Goal: Download file/media

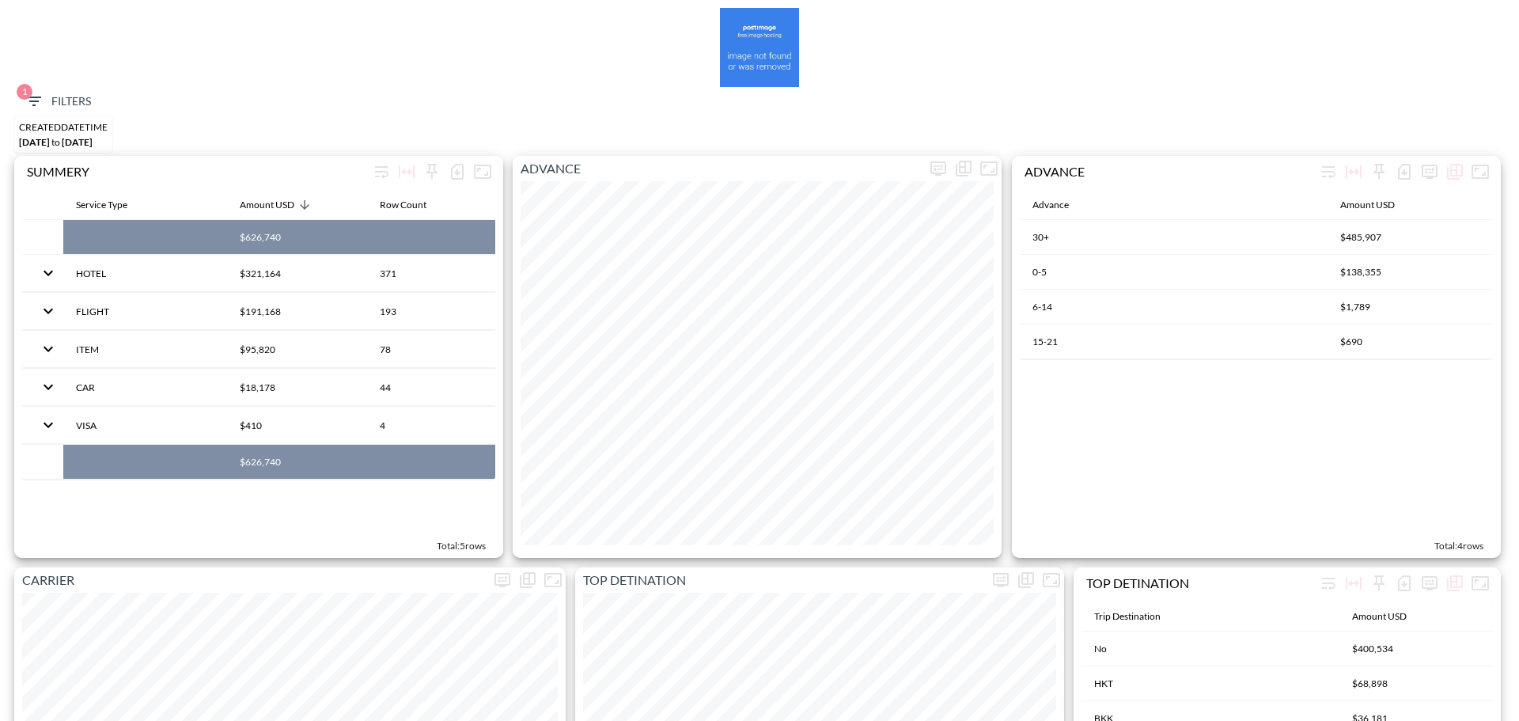
click at [55, 97] on span "1 Filters" at bounding box center [58, 102] width 66 height 20
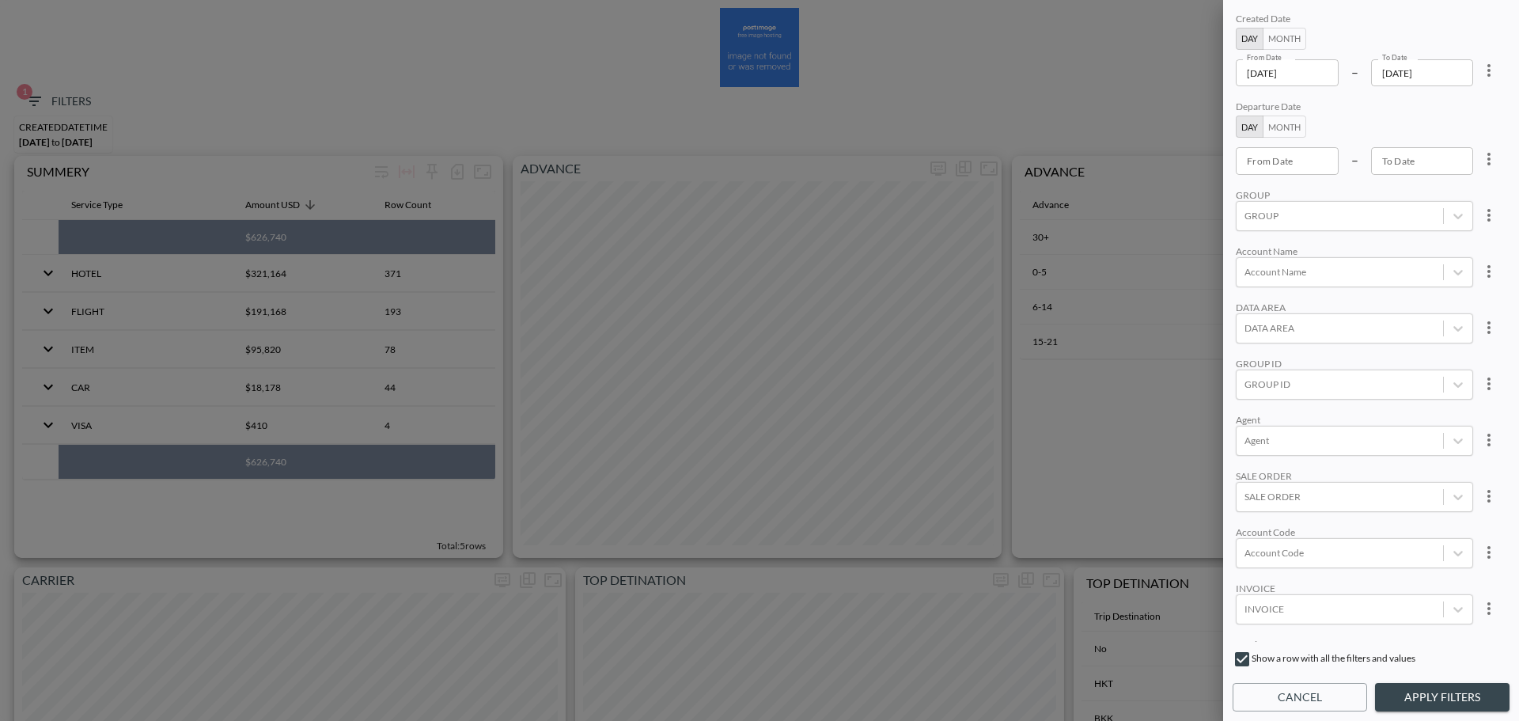
click at [1319, 84] on input "[DATE]" at bounding box center [1287, 72] width 103 height 27
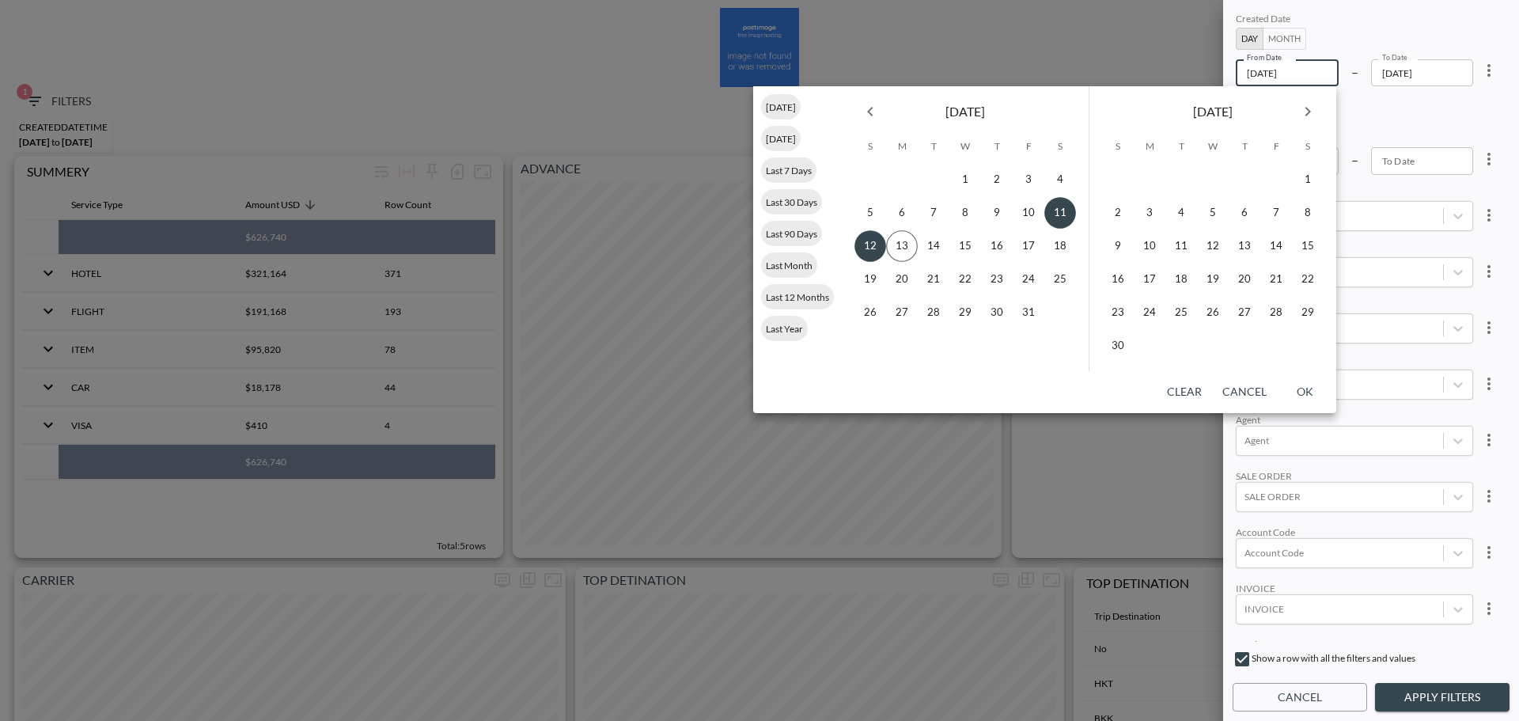
click at [871, 126] on button "Previous month" at bounding box center [871, 112] width 32 height 32
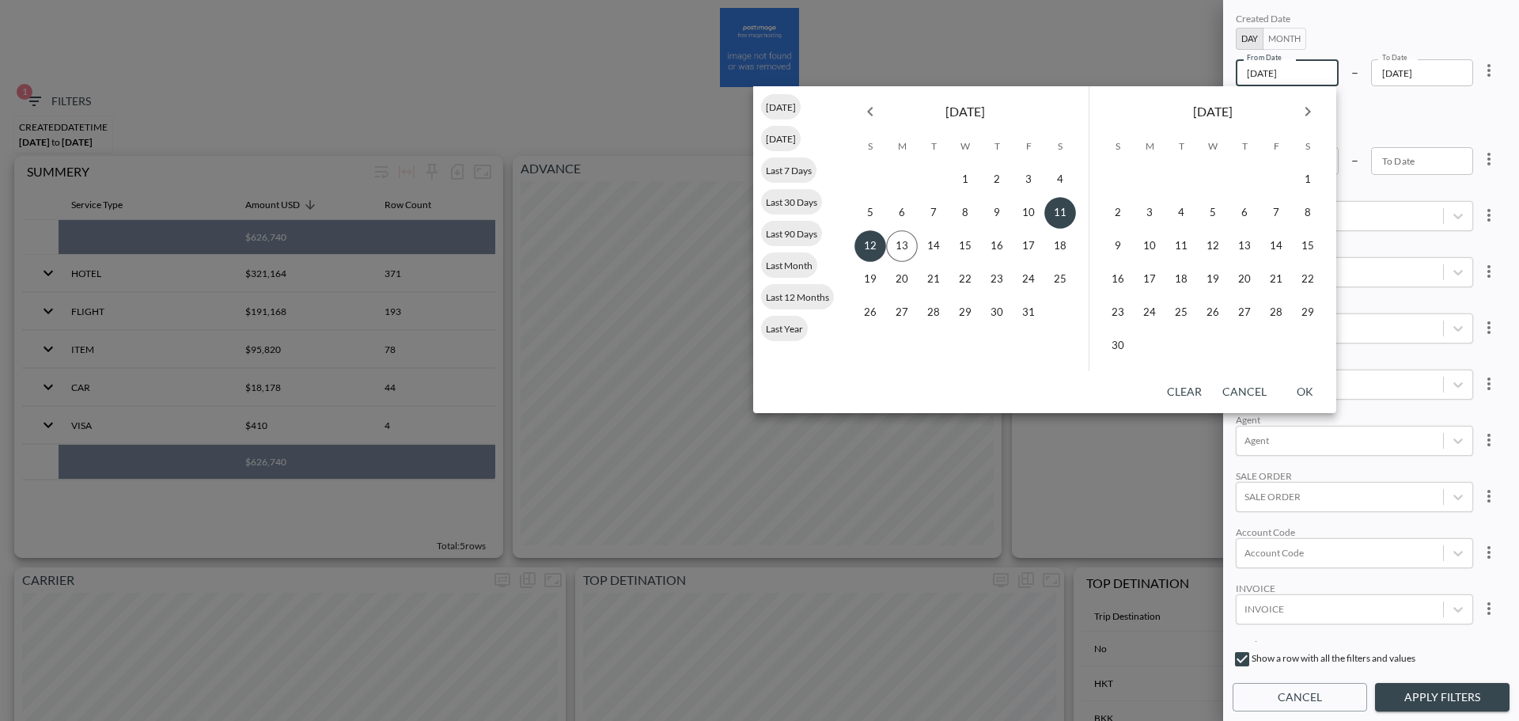
click at [871, 126] on button "Previous month" at bounding box center [871, 112] width 32 height 32
click at [967, 180] on button "1" at bounding box center [966, 180] width 32 height 32
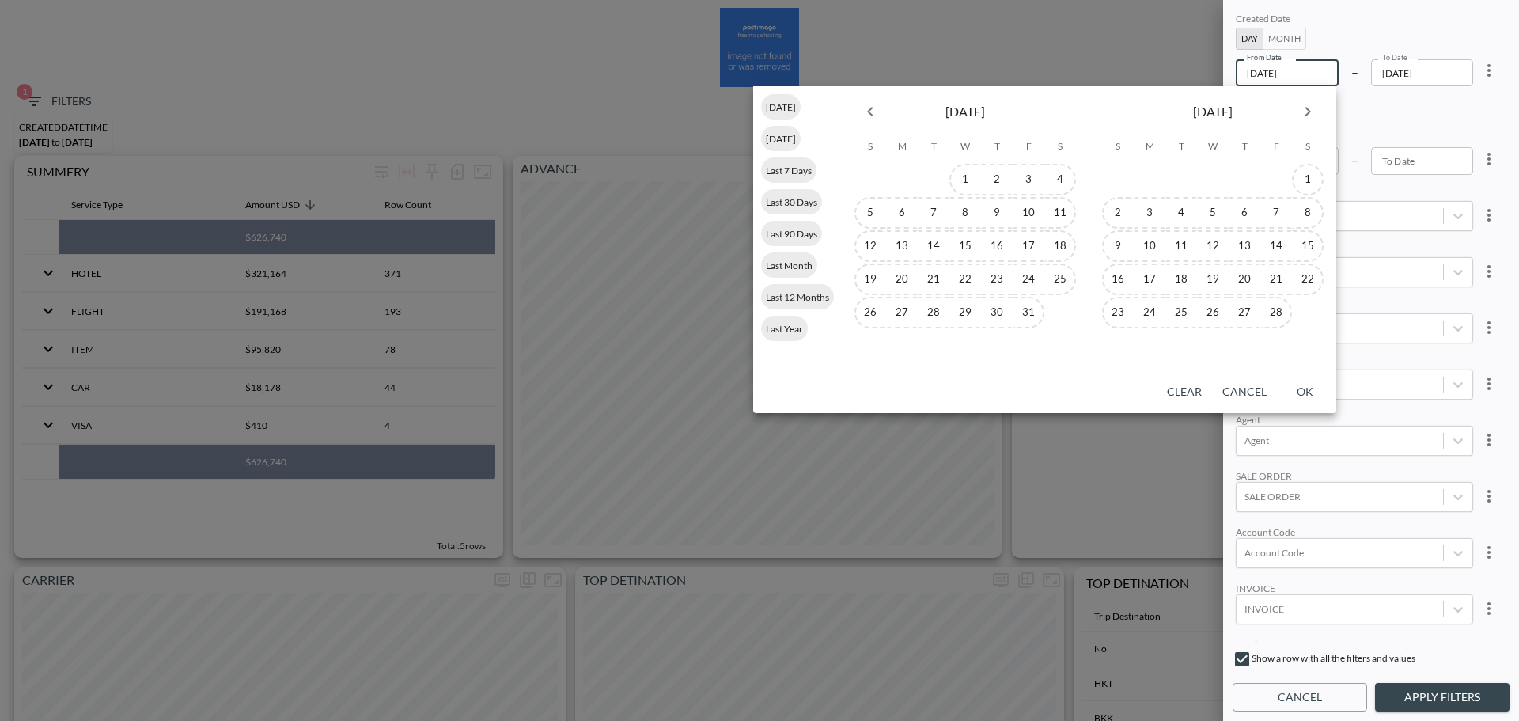
type input "[DATE]"
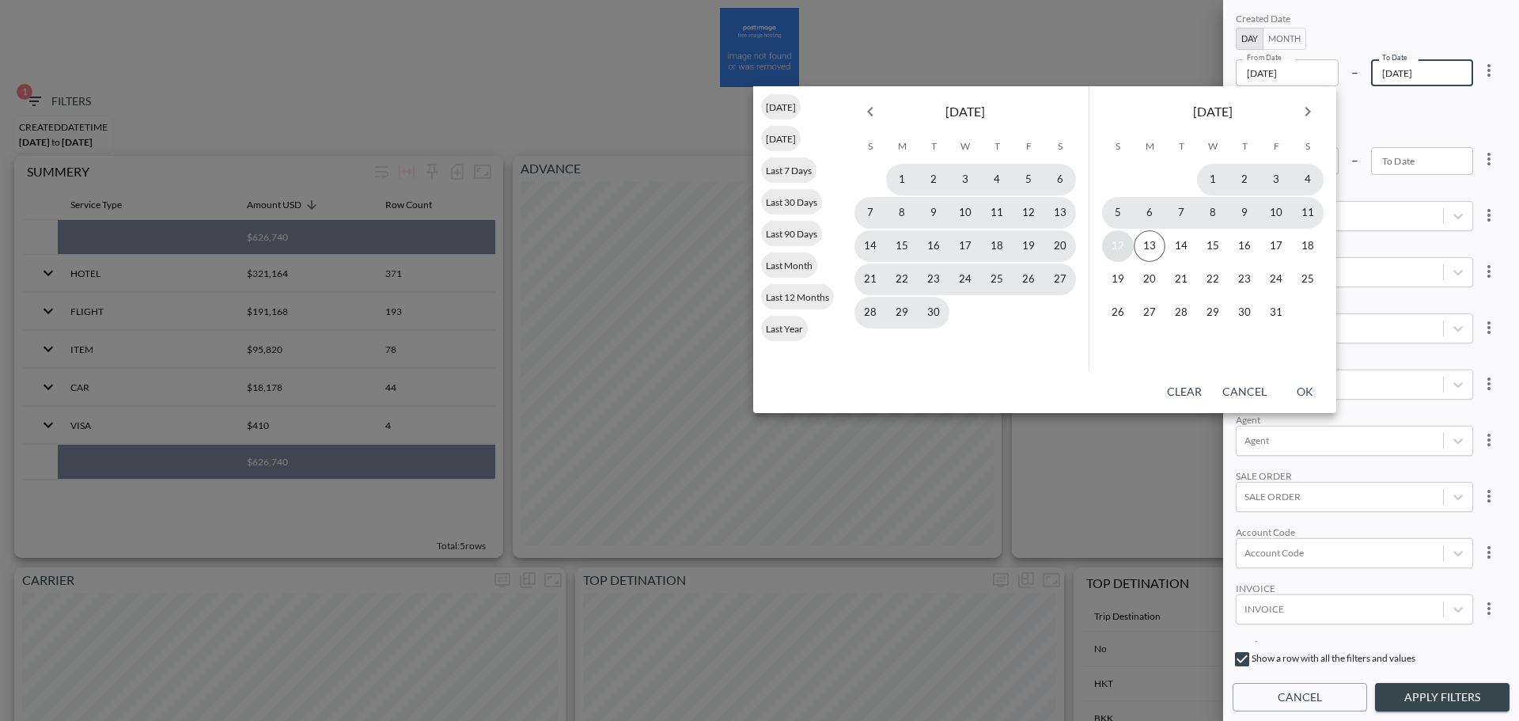
click at [1115, 241] on button "12" at bounding box center [1118, 246] width 32 height 32
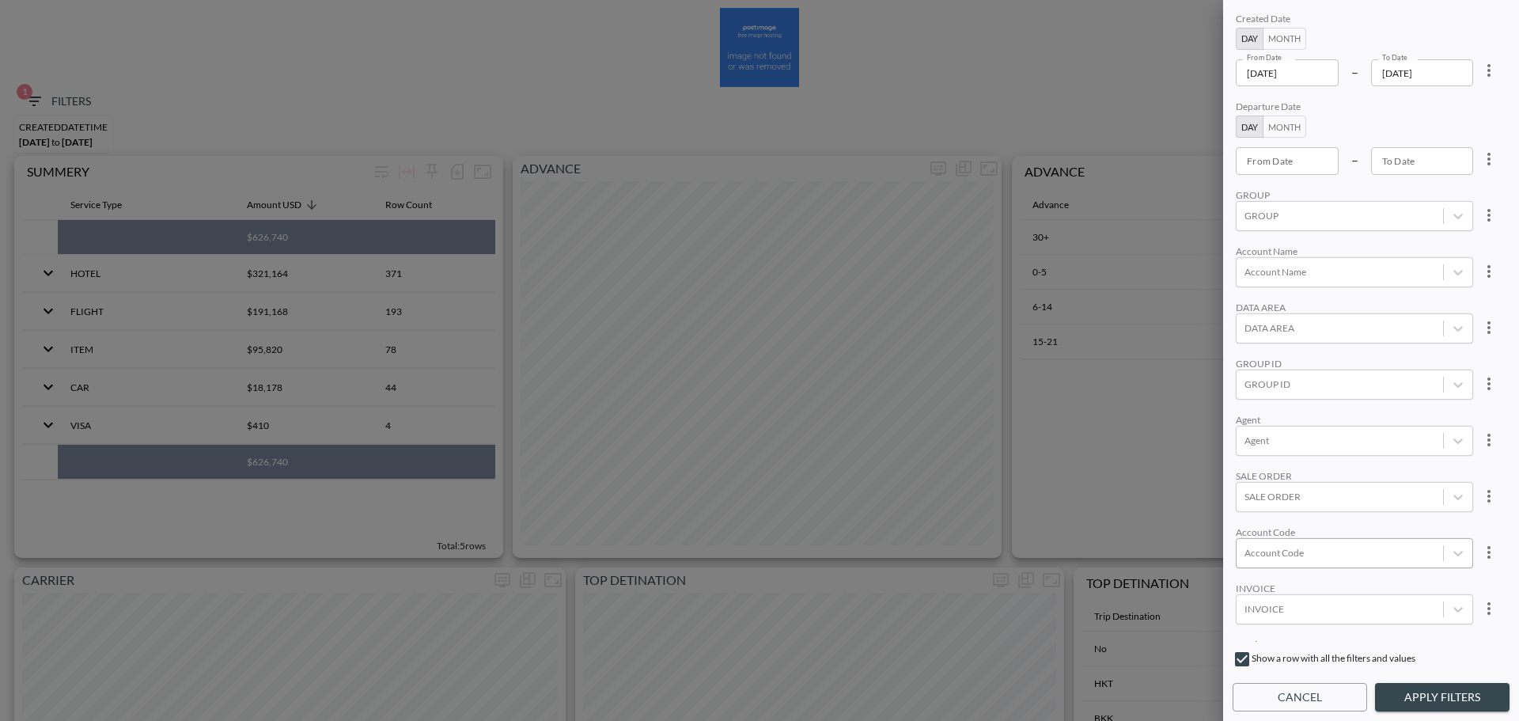
click at [1290, 562] on div "Account Code" at bounding box center [1340, 552] width 207 height 21
click at [1247, 425] on input "SLDG" at bounding box center [1247, 420] width 33 height 33
type input "SLD"
click at [1342, 298] on div "Created Date Day Month From Date [DATE] From Date – To Date [DATE] To Date Depa…" at bounding box center [1371, 325] width 277 height 632
click at [1432, 701] on button "Apply Filters" at bounding box center [1442, 697] width 135 height 29
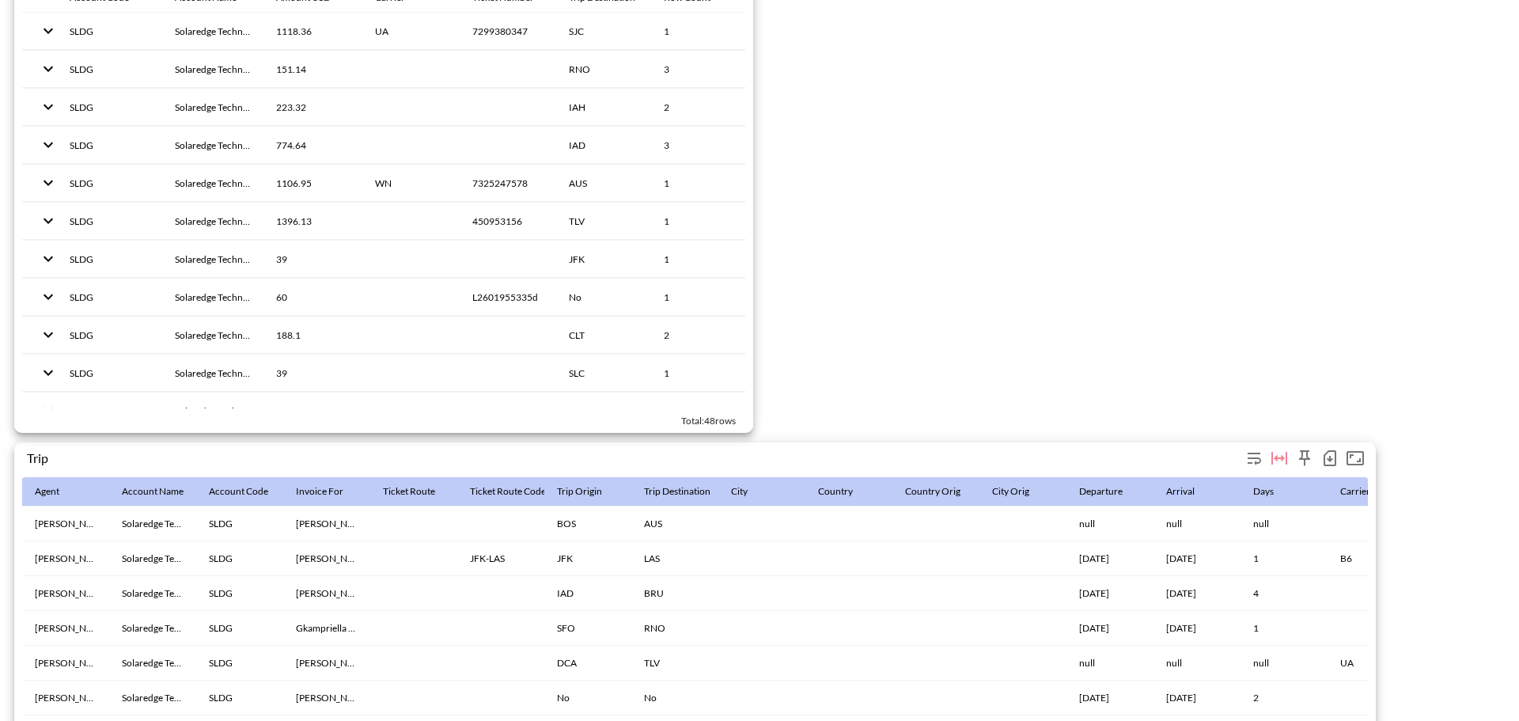
scroll to position [2374, 0]
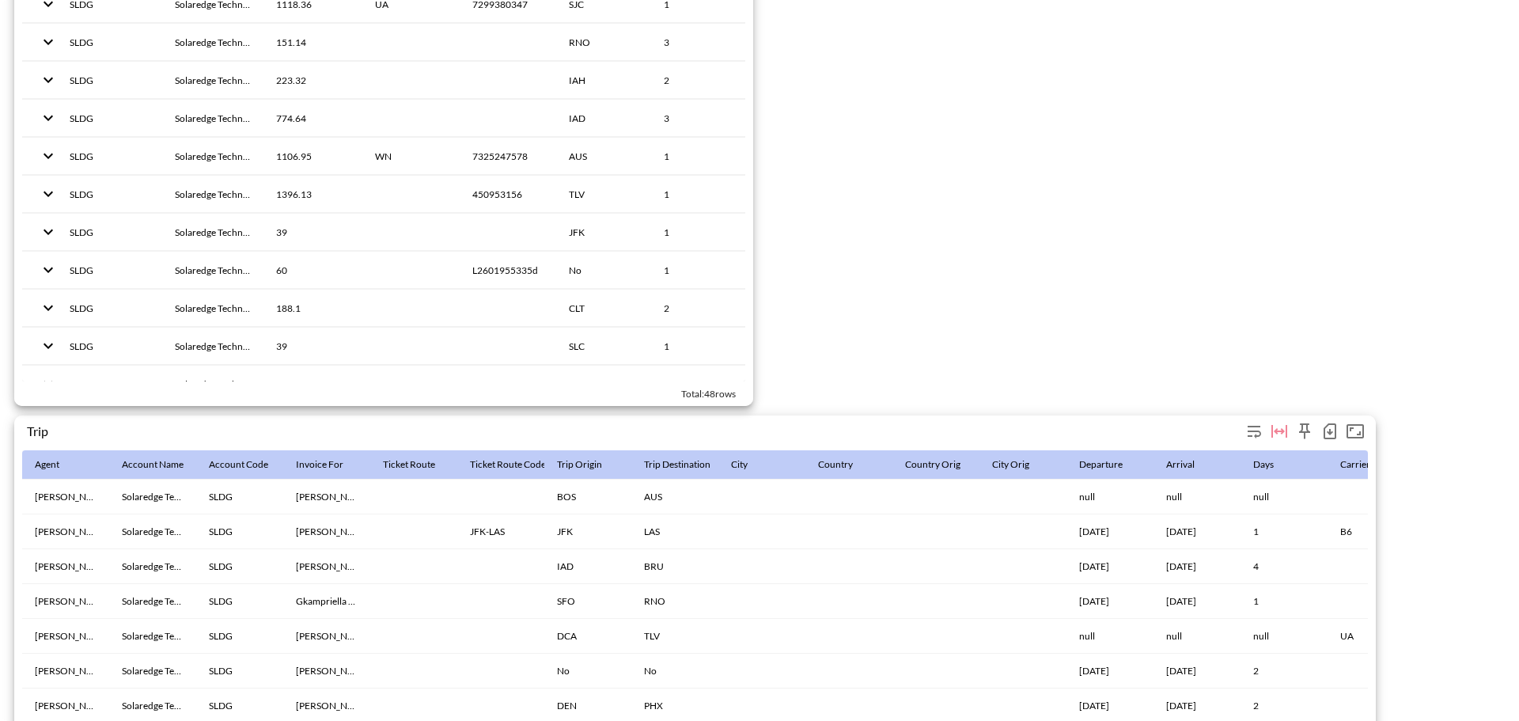
click at [1334, 429] on icon "button" at bounding box center [1330, 431] width 19 height 19
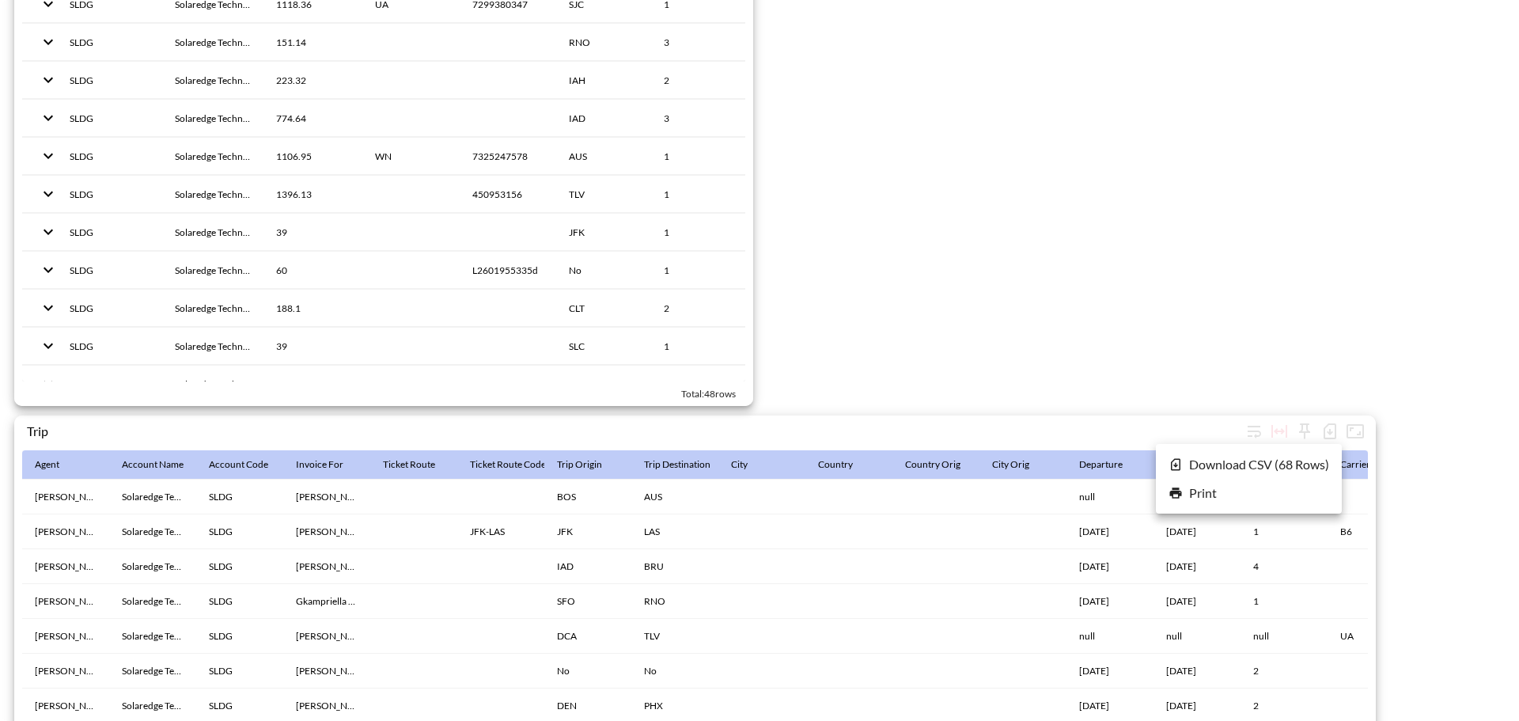
click at [1186, 462] on li "Download CSV ( 68 Rows )" at bounding box center [1249, 464] width 186 height 28
